Goal: Information Seeking & Learning: Learn about a topic

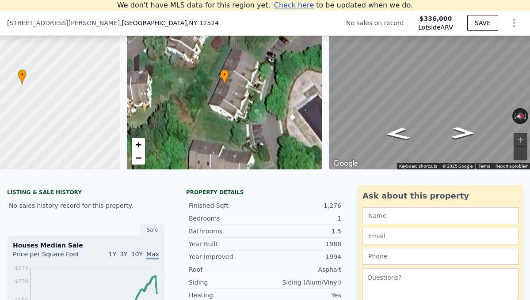
scroll to position [0, 80]
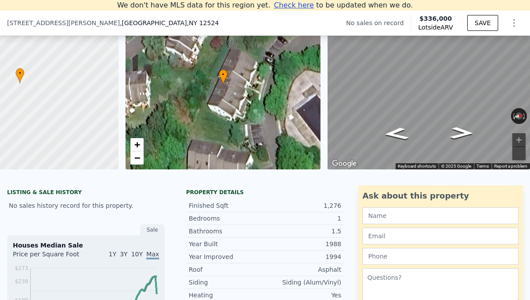
click at [90, 161] on div at bounding box center [21, 85] width 234 height 204
click at [190, 100] on div "• + −" at bounding box center [222, 85] width 195 height 170
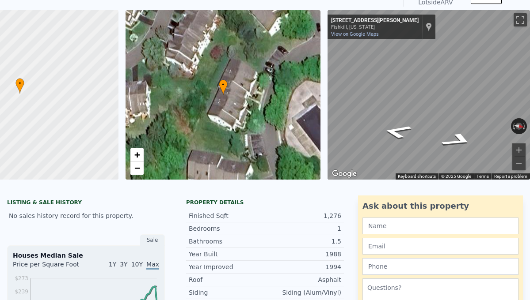
scroll to position [0, 0]
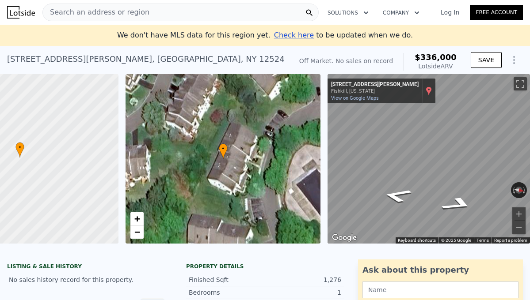
click at [425, 93] on div "Show location on map" at bounding box center [428, 91] width 6 height 10
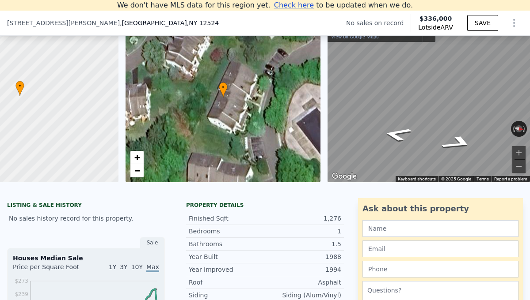
scroll to position [134, 0]
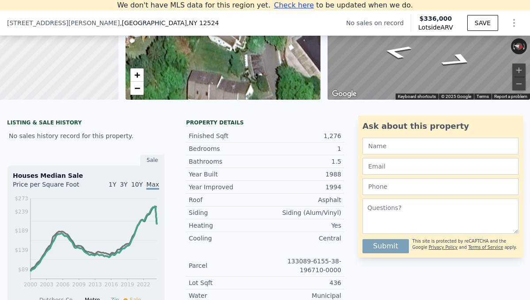
click at [84, 138] on div "No sales history record for this property." at bounding box center [86, 136] width 158 height 16
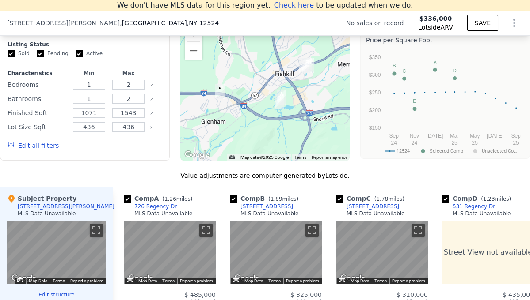
scroll to position [820, 0]
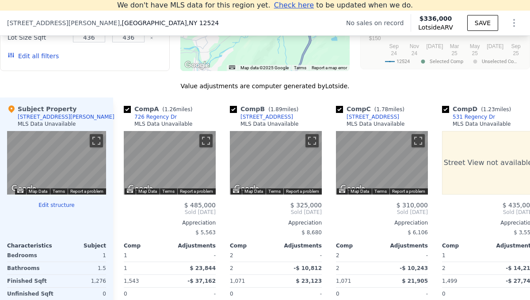
click at [47, 117] on div "[STREET_ADDRESS][PERSON_NAME]" at bounding box center [66, 117] width 97 height 7
click at [43, 105] on div "Subject Property" at bounding box center [41, 109] width 69 height 9
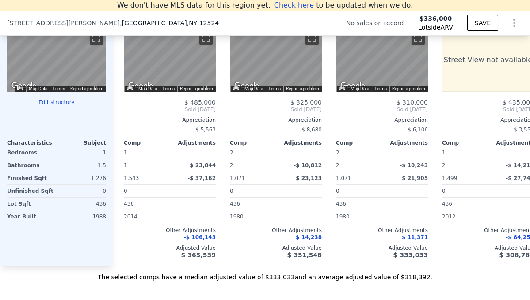
scroll to position [900, 0]
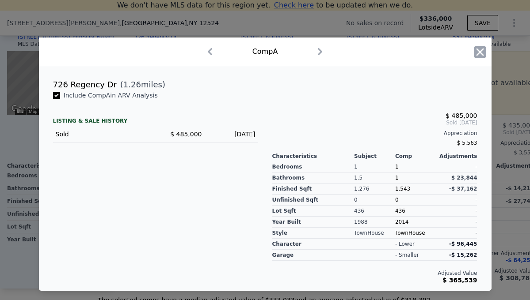
click at [475, 54] on icon "button" at bounding box center [480, 52] width 12 height 12
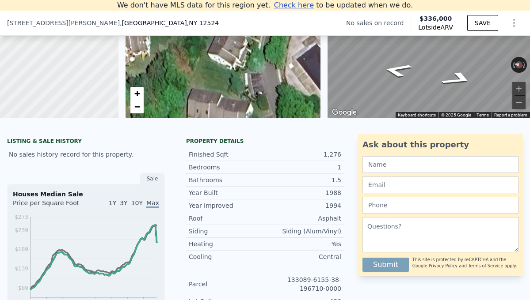
scroll to position [114, 0]
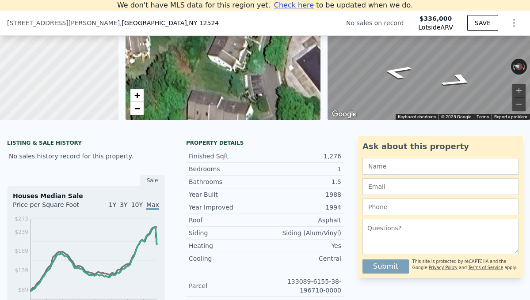
click at [108, 153] on div "No sales history record for this property." at bounding box center [86, 156] width 158 height 16
